Goal: Task Accomplishment & Management: Manage account settings

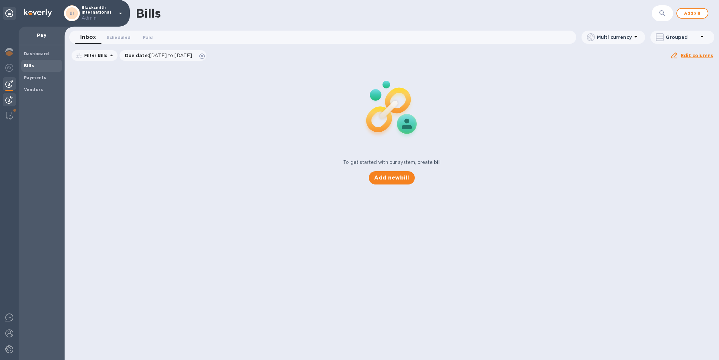
click at [9, 102] on img at bounding box center [9, 100] width 8 height 8
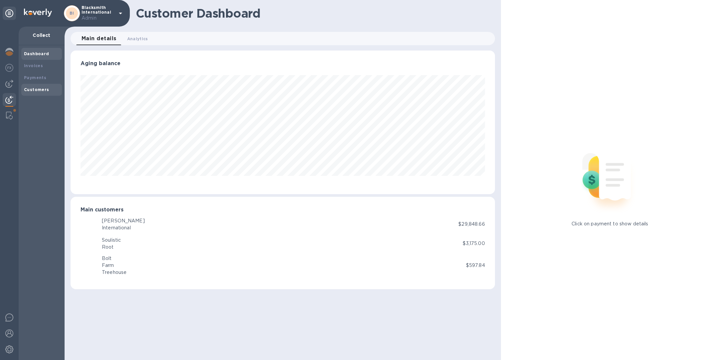
scroll to position [144, 424]
click at [42, 56] on div "Dashboard" at bounding box center [41, 54] width 35 height 7
click at [42, 65] on div "Invoices" at bounding box center [41, 66] width 35 height 7
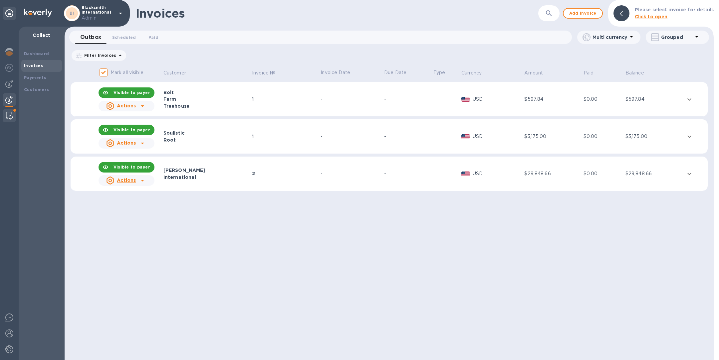
click at [5, 117] on div at bounding box center [9, 115] width 12 height 13
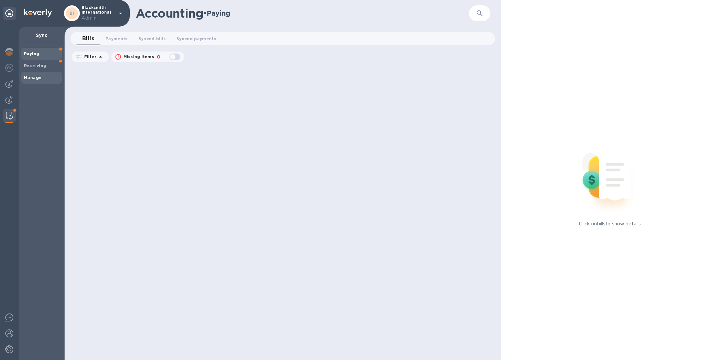
click at [35, 73] on div "Manage" at bounding box center [41, 78] width 41 height 12
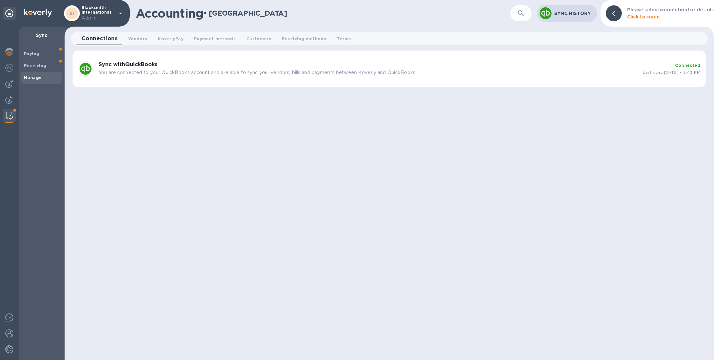
click at [288, 67] on div "Sync with QuickBooks You are connected to your QuickBooks account and are able …" at bounding box center [368, 69] width 544 height 20
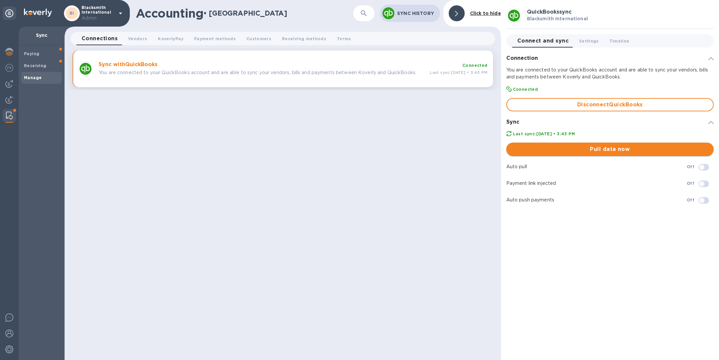
click at [603, 150] on span "Pull data now" at bounding box center [610, 149] width 197 height 8
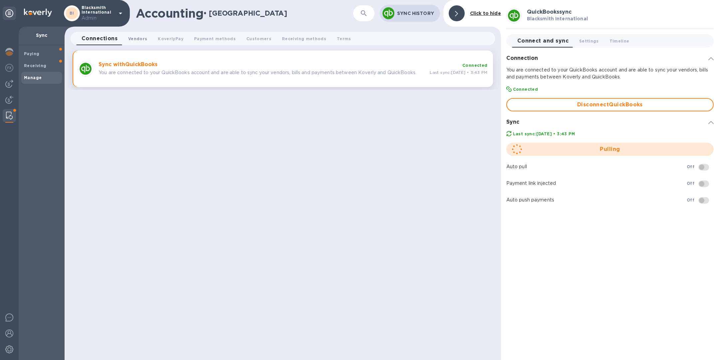
click at [141, 38] on span "Vendors 0" at bounding box center [137, 38] width 19 height 7
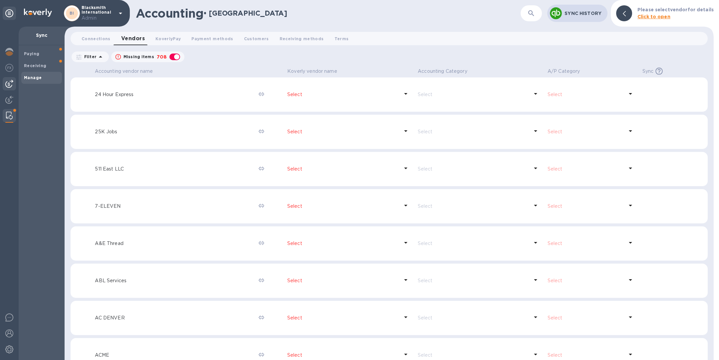
click at [10, 83] on img at bounding box center [9, 84] width 8 height 8
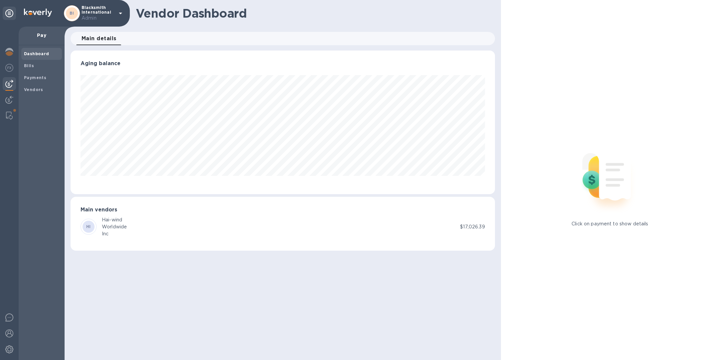
scroll to position [144, 424]
click at [42, 65] on span "Bills" at bounding box center [41, 66] width 35 height 7
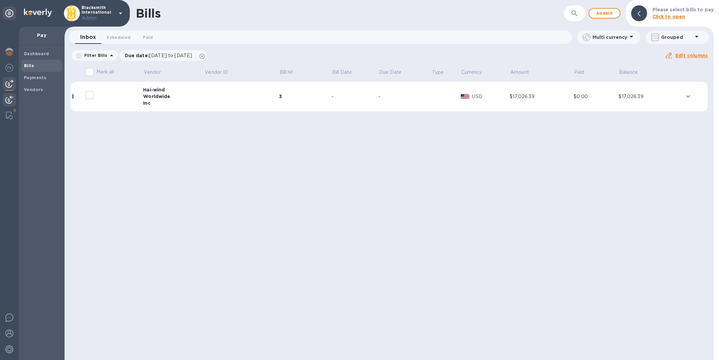
click at [10, 101] on img at bounding box center [9, 100] width 8 height 8
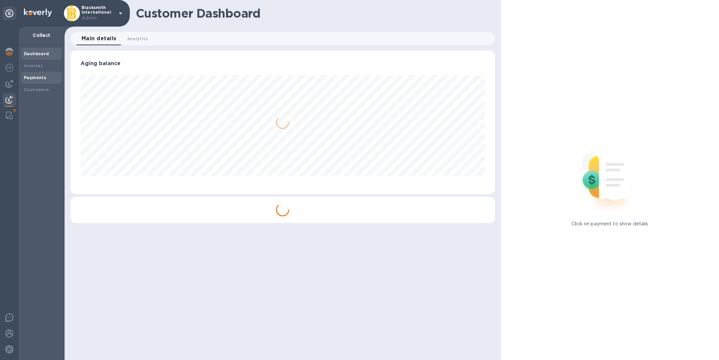
scroll to position [144, 424]
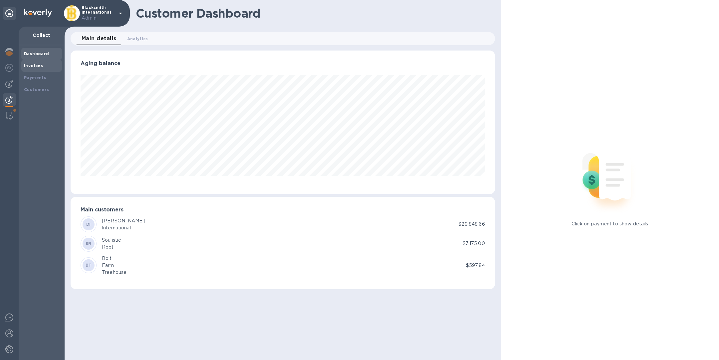
click at [39, 64] on b "Invoices" at bounding box center [33, 65] width 19 height 5
